Goal: Information Seeking & Learning: Check status

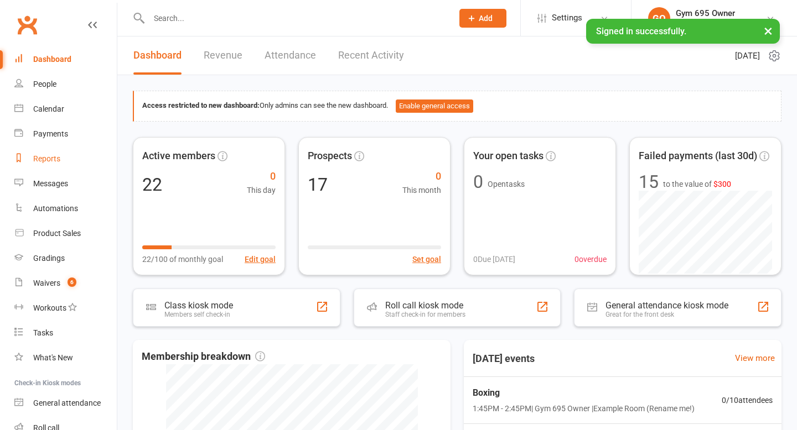
click at [63, 159] on link "Reports" at bounding box center [65, 159] width 102 height 25
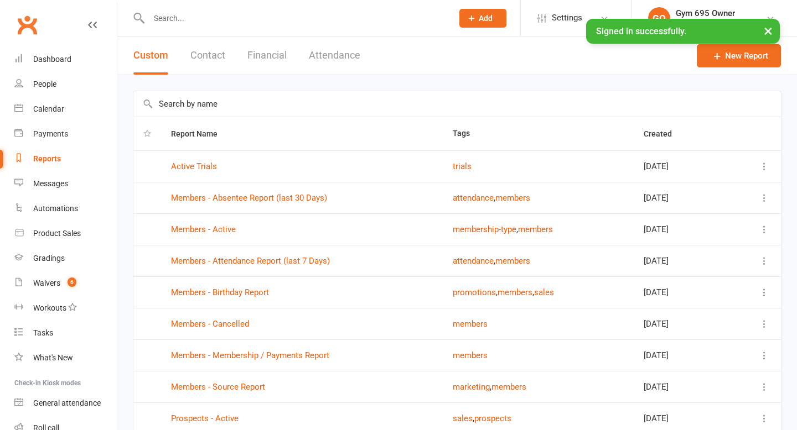
click at [189, 105] on input "text" at bounding box center [456, 103] width 647 height 25
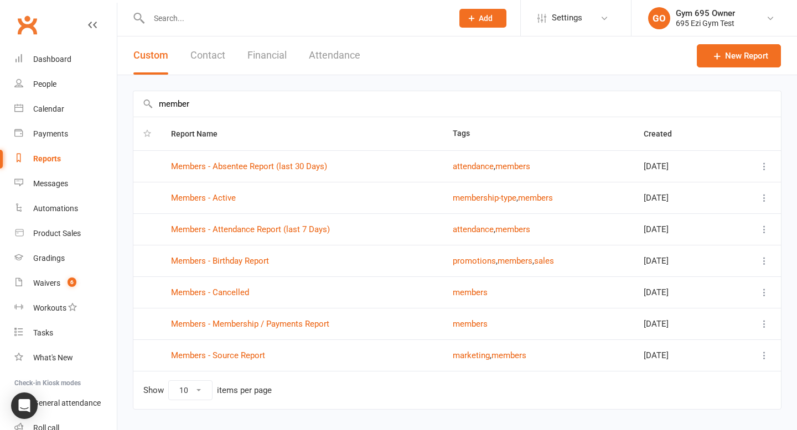
type input "member"
click at [266, 173] on td "Members - Absentee Report (last 30 Days)" at bounding box center [302, 167] width 282 height 32
click at [265, 168] on link "Members - Absentee Report (last 30 Days)" at bounding box center [249, 167] width 156 height 10
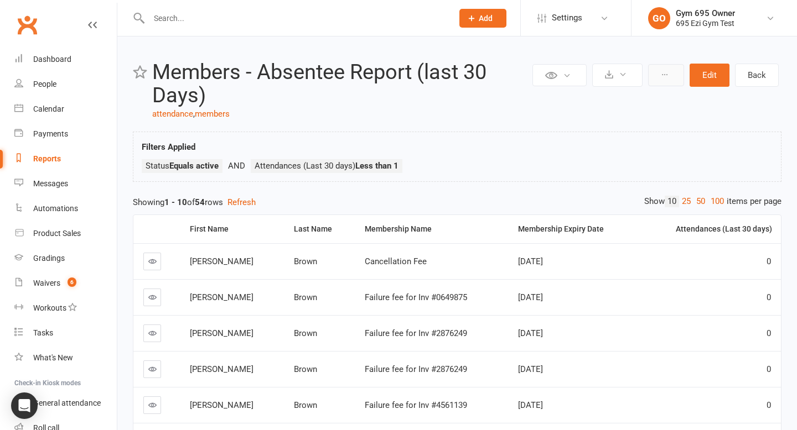
click at [666, 71] on icon at bounding box center [665, 75] width 8 height 8
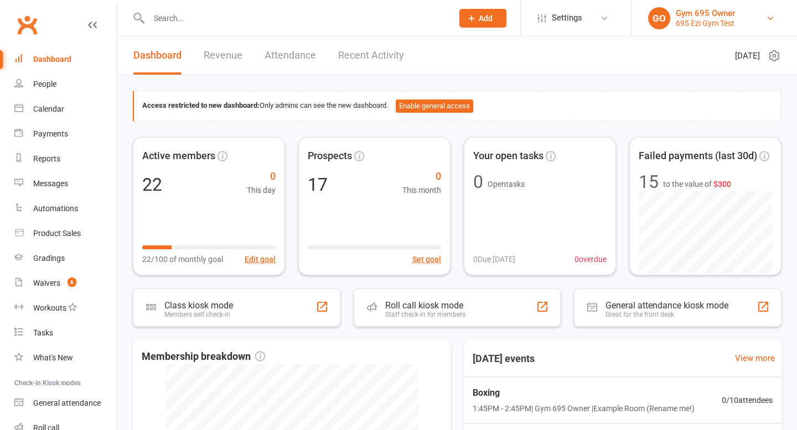
click at [706, 23] on div "695 Ezi Gym Test" at bounding box center [705, 23] width 59 height 10
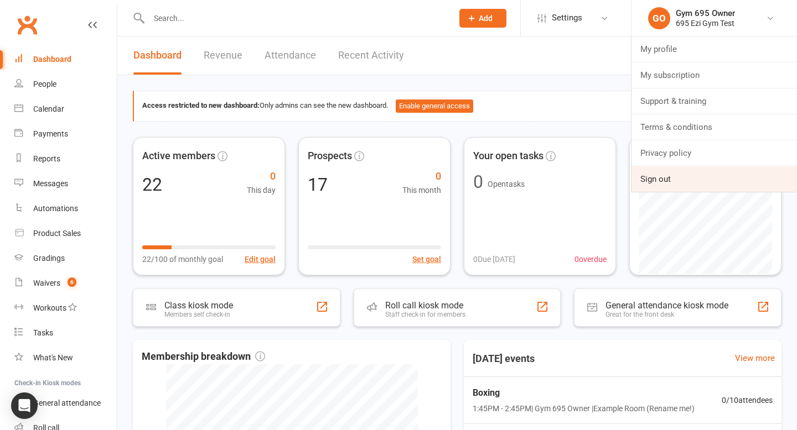
click at [658, 177] on link "Sign out" at bounding box center [713, 179] width 165 height 25
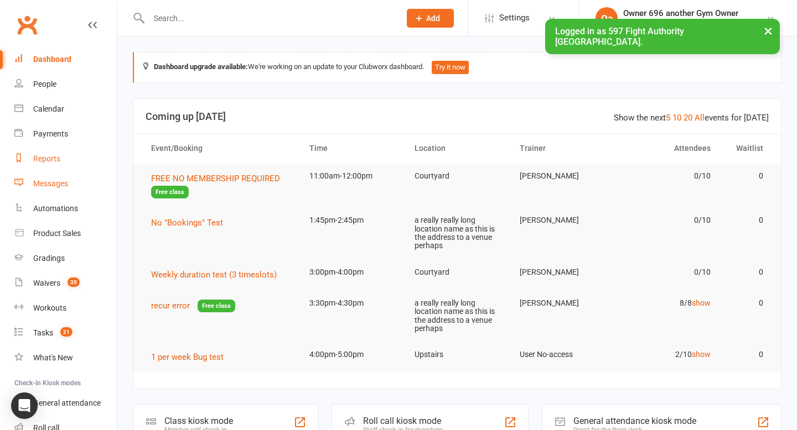
click at [44, 171] on ul "Dashboard People Calendar Payments Reports Messages Automations Product Sales G…" at bounding box center [58, 256] width 117 height 419
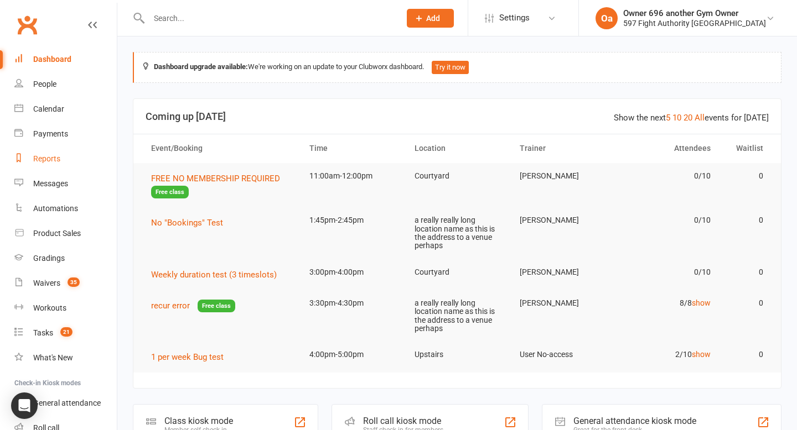
click at [46, 155] on div "Reports" at bounding box center [46, 158] width 27 height 9
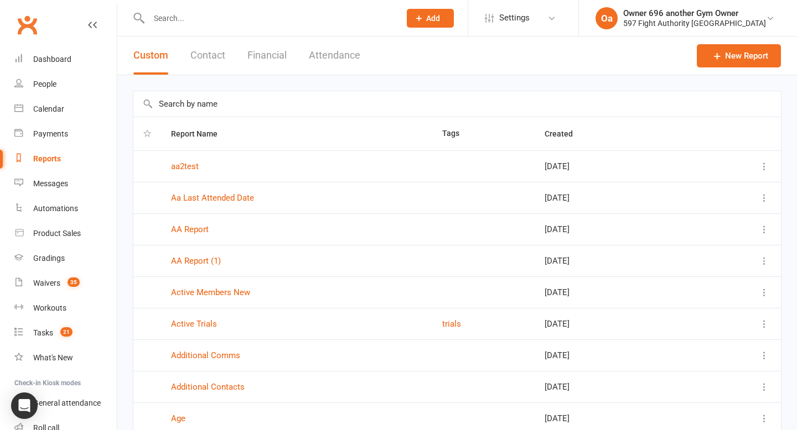
click at [354, 93] on input "text" at bounding box center [456, 103] width 647 height 25
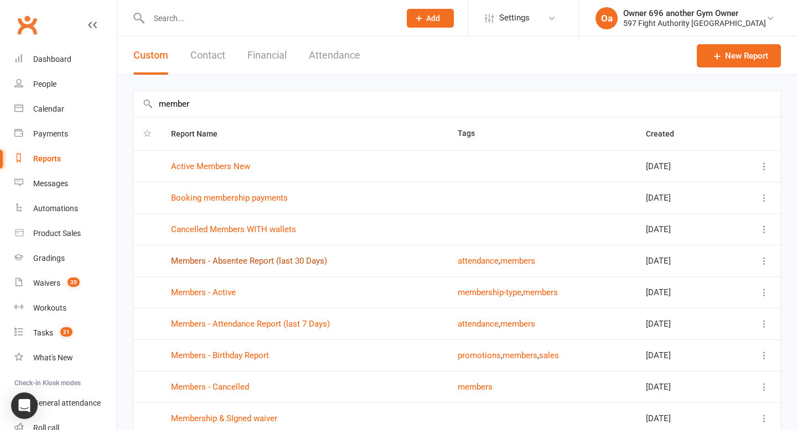
type input "member"
click at [306, 262] on link "Members - Absentee Report (last 30 Days)" at bounding box center [249, 261] width 156 height 10
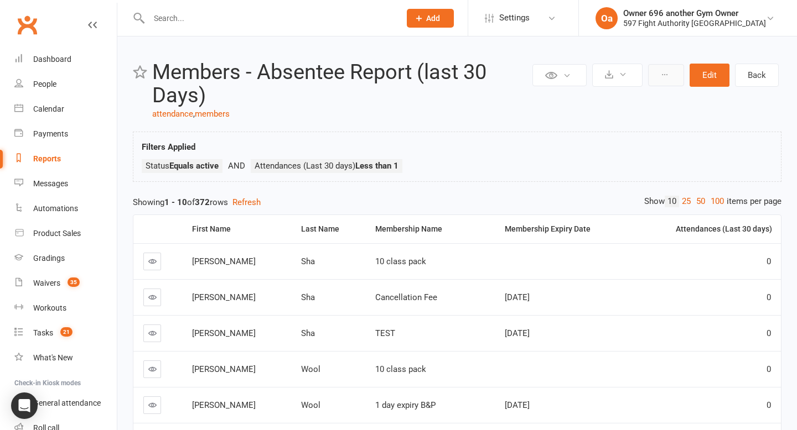
click at [676, 72] on button at bounding box center [666, 75] width 36 height 22
